Goal: Use online tool/utility: Utilize a website feature to perform a specific function

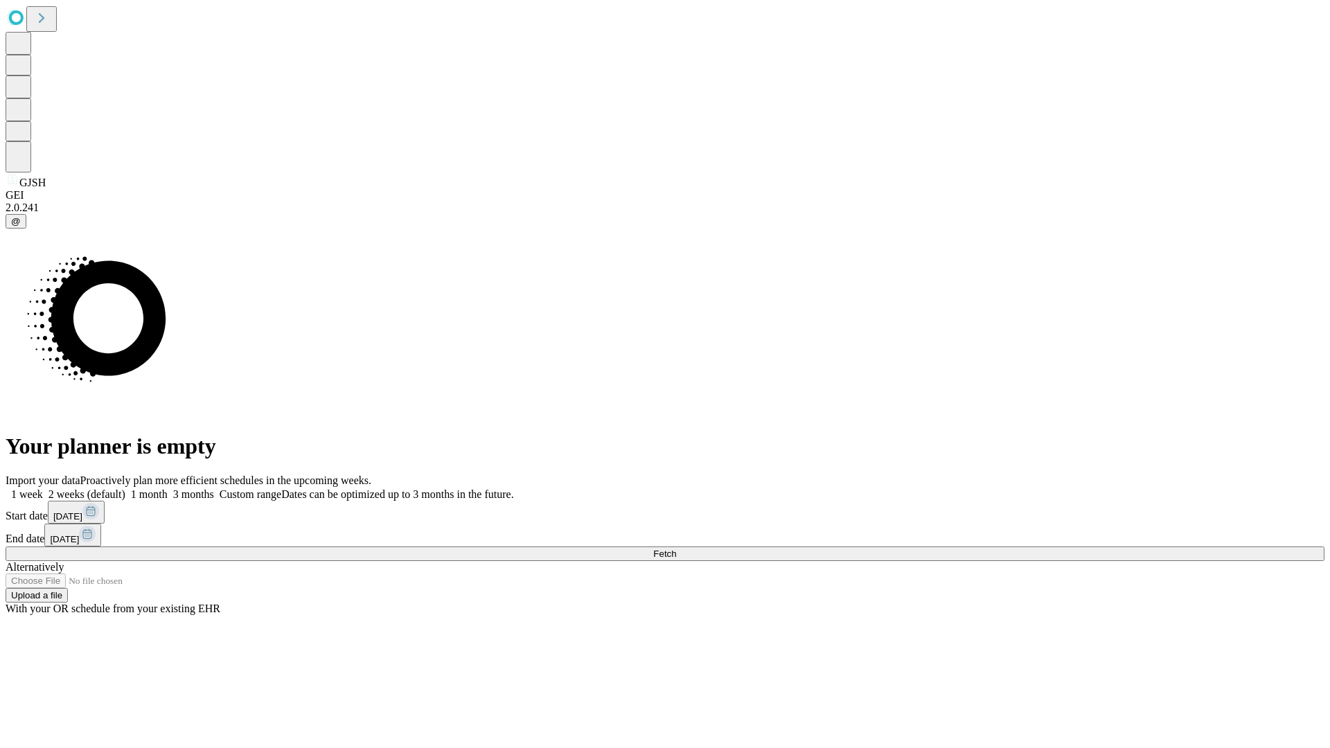
click at [676, 549] on span "Fetch" at bounding box center [664, 554] width 23 height 10
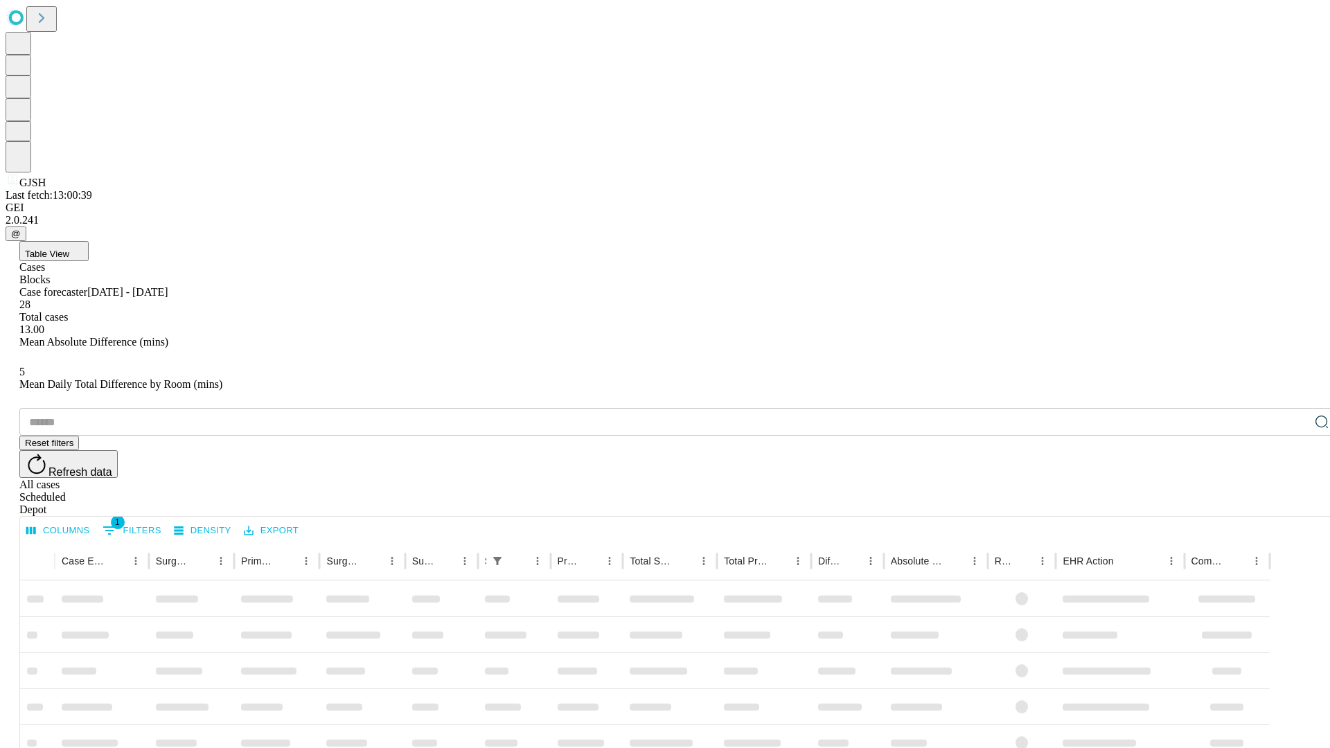
click at [69, 249] on span "Table View" at bounding box center [47, 254] width 44 height 10
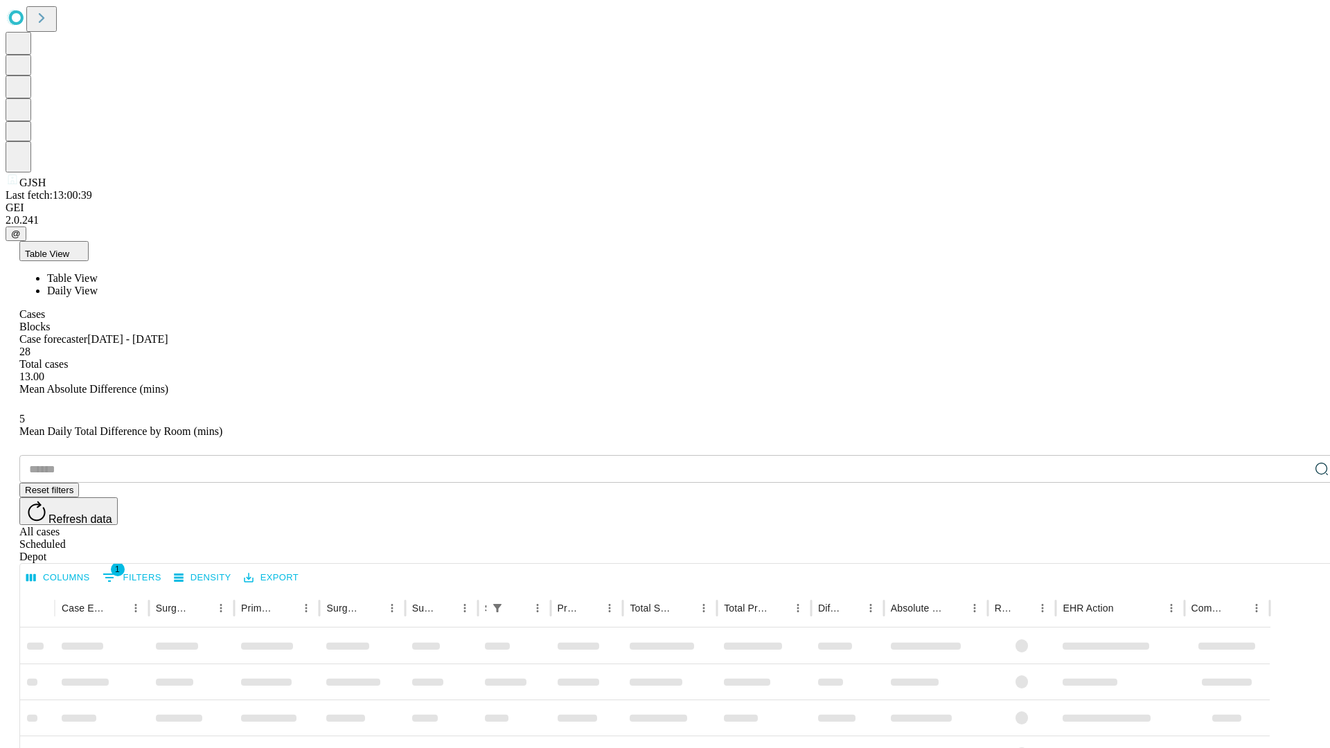
click at [98, 285] on span "Daily View" at bounding box center [72, 291] width 51 height 12
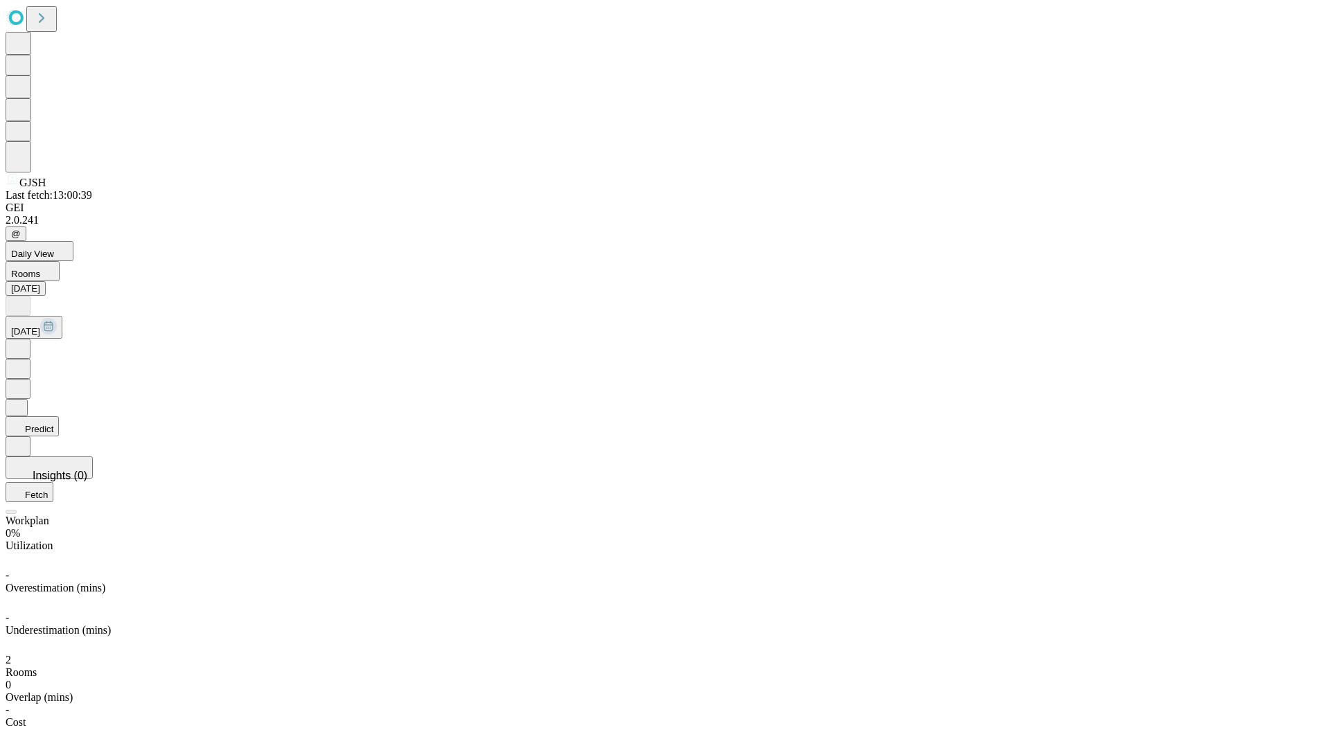
click at [59, 416] on button "Predict" at bounding box center [32, 426] width 53 height 20
